Goal: Find specific page/section

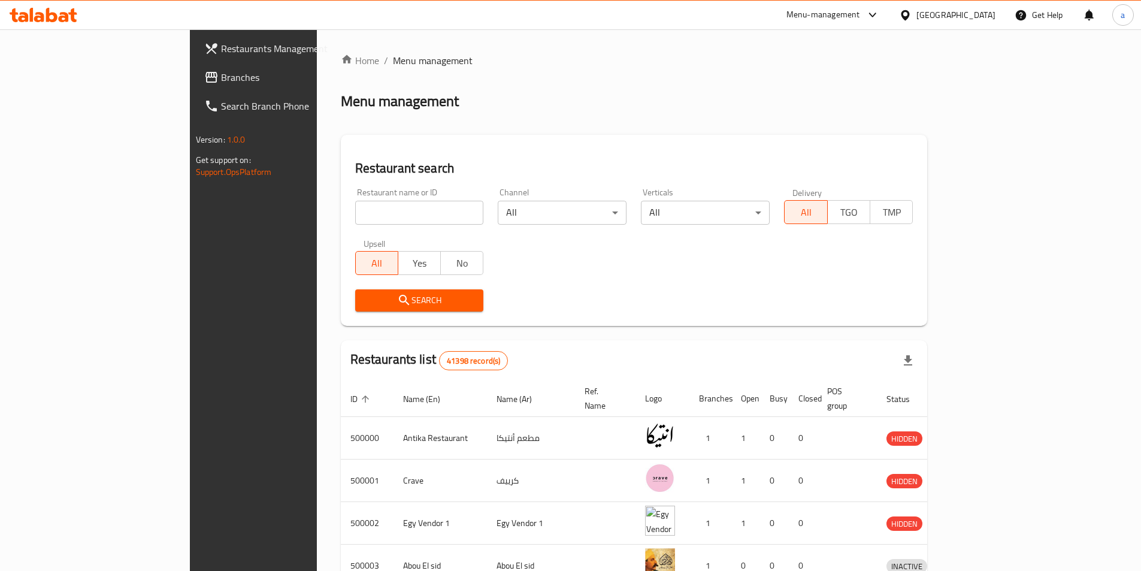
click at [359, 221] on input "search" at bounding box center [419, 213] width 129 height 24
paste input "51537"
type input "51537"
click button "Search" at bounding box center [419, 300] width 129 height 22
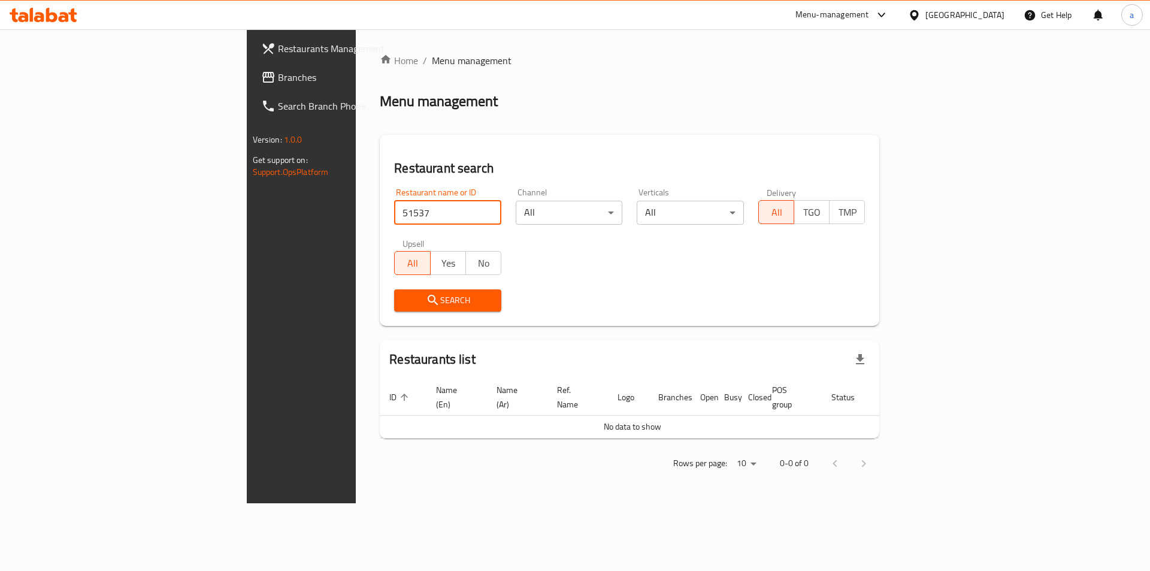
click at [278, 83] on span "Branches" at bounding box center [353, 77] width 151 height 14
